Goal: Communication & Community: Answer question/provide support

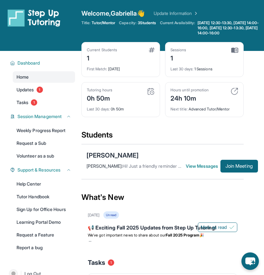
click at [122, 169] on span "[PERSON_NAME] :" at bounding box center [105, 165] width 36 height 5
click at [112, 158] on div "[PERSON_NAME]" at bounding box center [113, 155] width 52 height 9
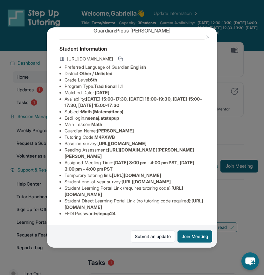
scroll to position [40, 0]
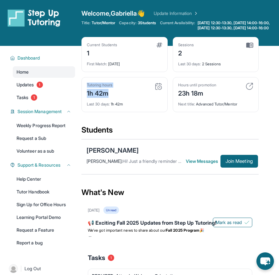
drag, startPoint x: 120, startPoint y: 97, endPoint x: 81, endPoint y: 84, distance: 40.9
click at [82, 85] on div "Tutoring hours 1h 42m Last 30 days : 1h 42m" at bounding box center [125, 94] width 86 height 35
click at [148, 146] on div "[PERSON_NAME] [PERSON_NAME] : Hi! Just a friendly reminder that we will be havi…" at bounding box center [170, 156] width 177 height 35
